Goal: Find specific page/section

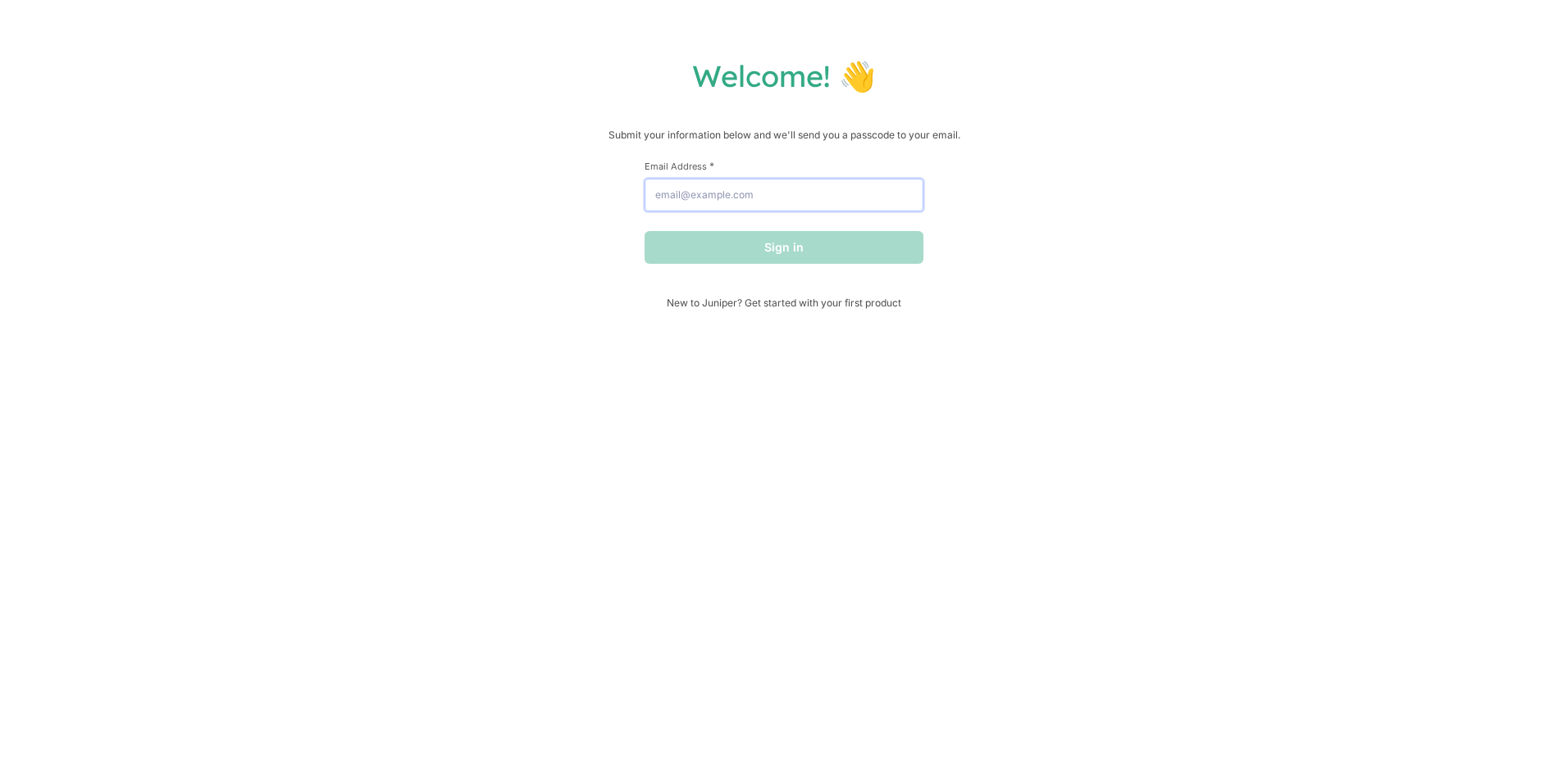
click at [719, 201] on input "Email Address *" at bounding box center [784, 195] width 279 height 32
click at [763, 193] on input "Email Address *" at bounding box center [784, 195] width 279 height 32
click at [748, 200] on input "Email Address *" at bounding box center [784, 195] width 279 height 32
paste input "[EMAIL_ADDRESS][DOMAIN_NAME]"
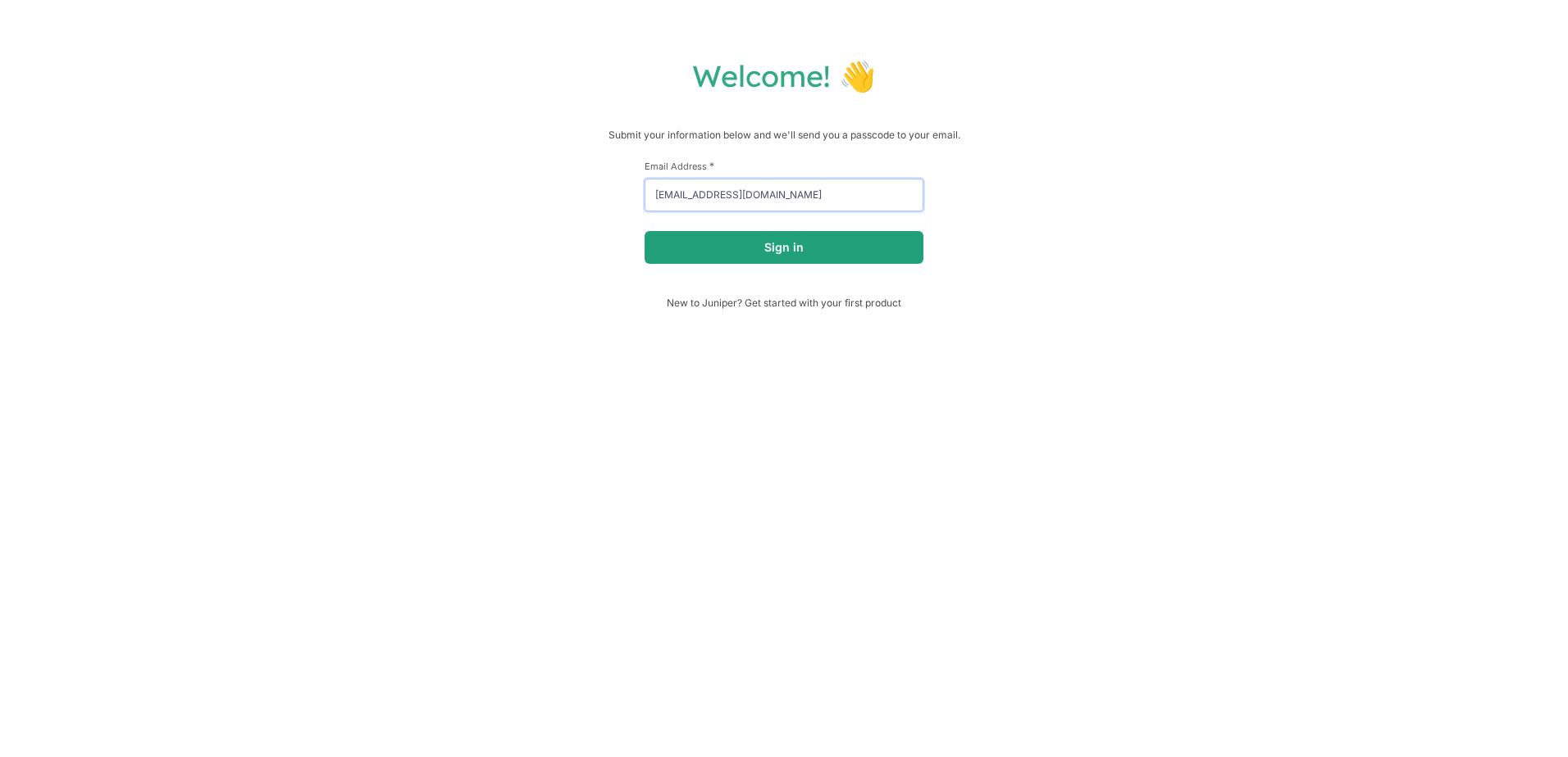
type input "[EMAIL_ADDRESS][DOMAIN_NAME]"
click at [745, 250] on button "Sign in" at bounding box center [784, 247] width 279 height 32
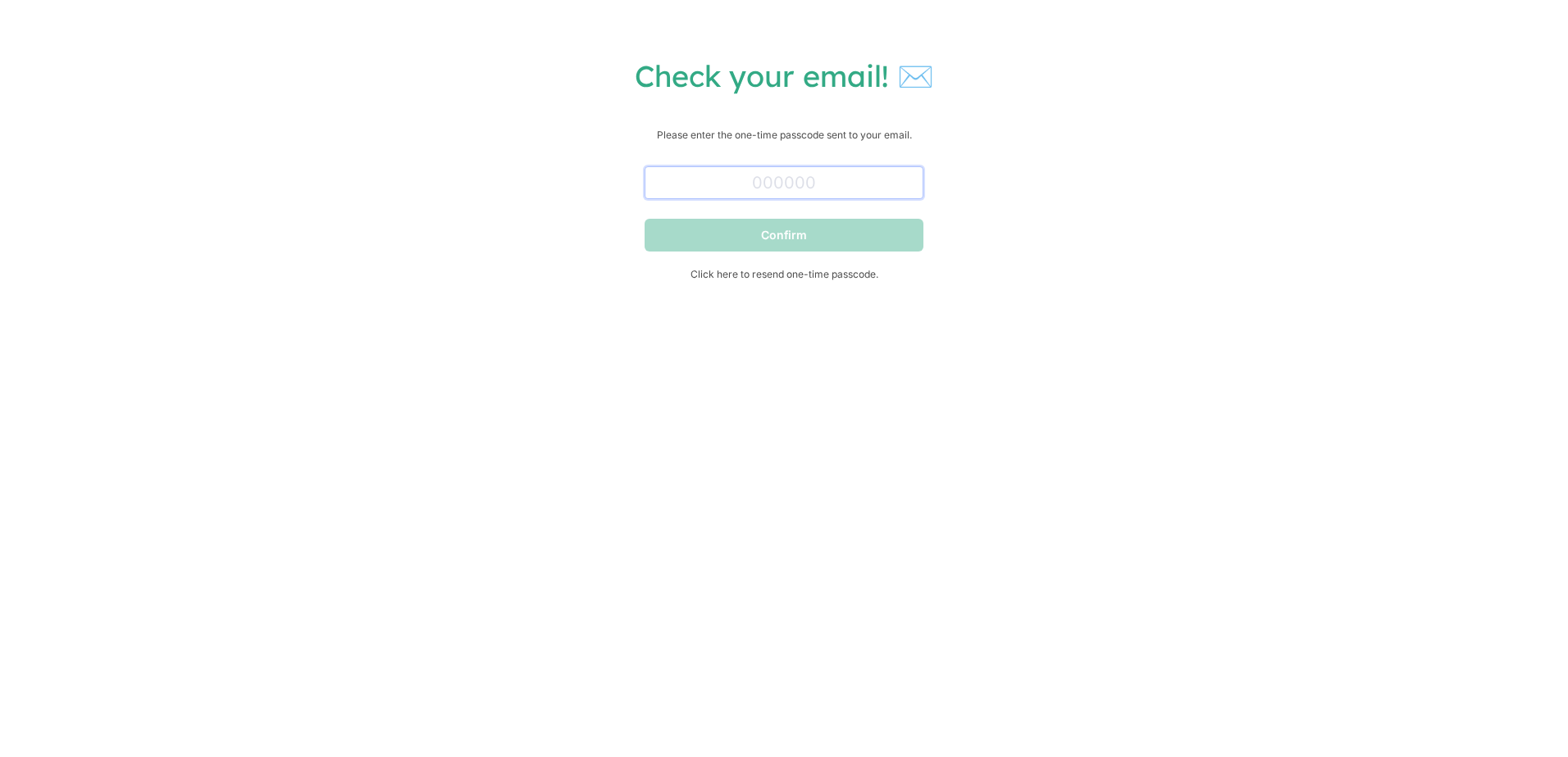
click at [777, 192] on input "text" at bounding box center [784, 183] width 279 height 32
type input "161983"
click at [784, 225] on button "Confirm" at bounding box center [784, 235] width 279 height 32
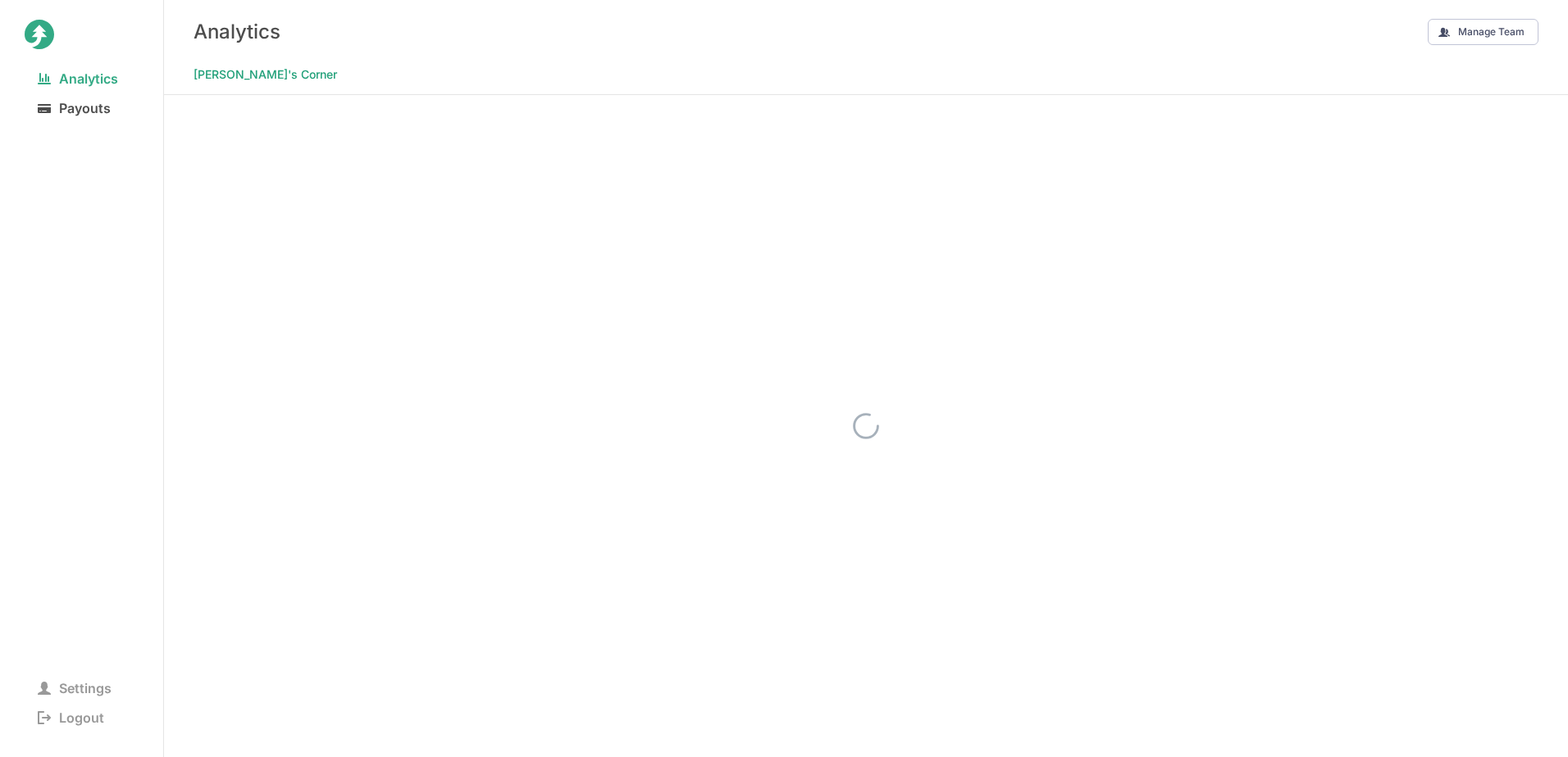
click at [76, 108] on span "Payouts" at bounding box center [74, 109] width 99 height 23
click at [85, 116] on span "Payouts" at bounding box center [74, 109] width 99 height 23
click at [1351, 125] on Corner at bounding box center [865, 426] width 1404 height 663
click at [128, 375] on nav "Analytics Payouts" at bounding box center [81, 231] width 114 height 334
